Goal: Transaction & Acquisition: Purchase product/service

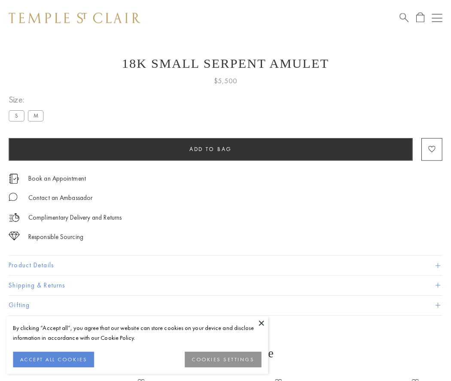
scroll to position [34, 0]
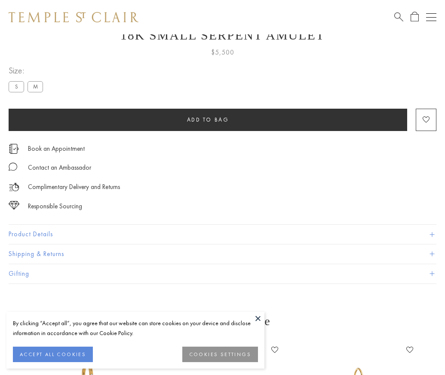
click at [207, 119] on span "Add to bag" at bounding box center [208, 119] width 42 height 7
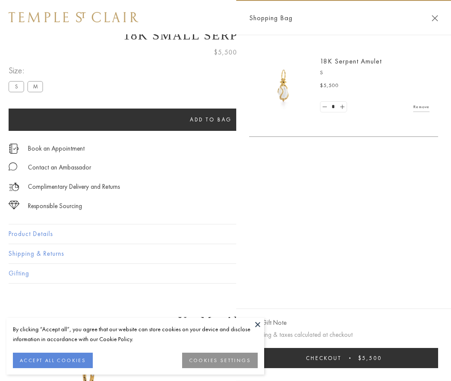
click at [344, 358] on button "Checkout $5,500" at bounding box center [343, 358] width 189 height 20
